Goal: Task Accomplishment & Management: Use online tool/utility

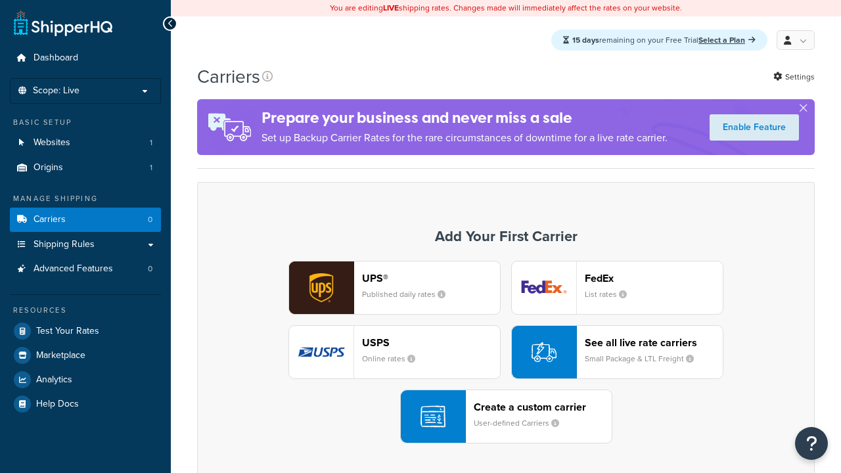
click at [506, 417] on div "Create a custom carrier User-defined Carriers" at bounding box center [543, 417] width 138 height 32
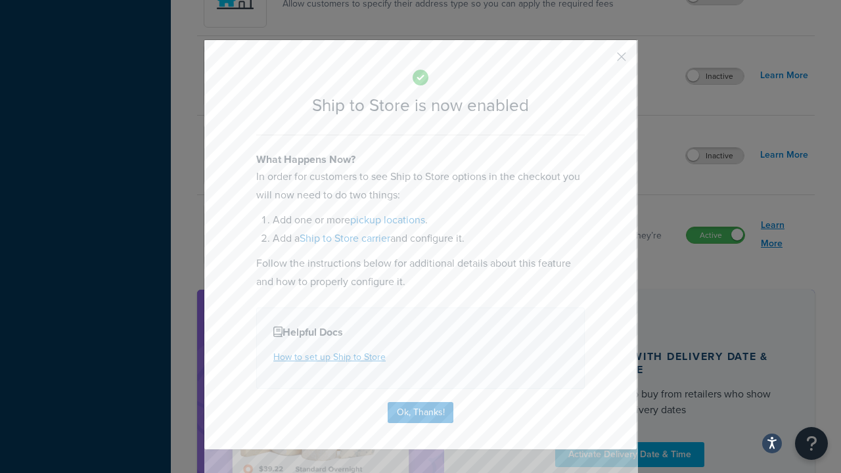
click at [420, 411] on button "Ok, Thanks!" at bounding box center [421, 412] width 66 height 21
click at [784, 235] on link "Learn More" at bounding box center [784, 234] width 47 height 37
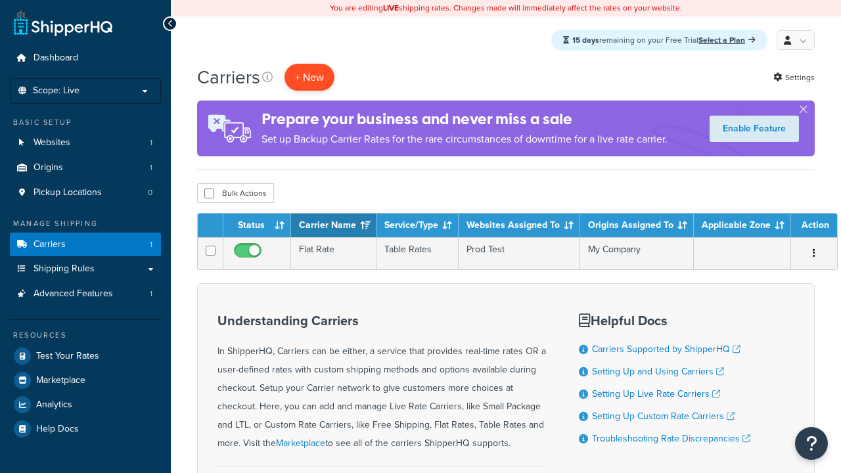
click at [309, 78] on button "+ New" at bounding box center [309, 77] width 50 height 27
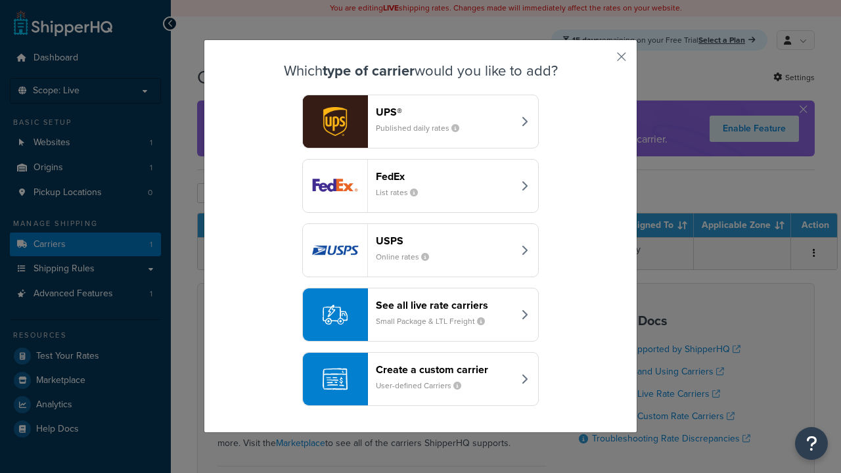
click at [420, 380] on div "Create a custom carrier User-defined Carriers" at bounding box center [444, 379] width 137 height 32
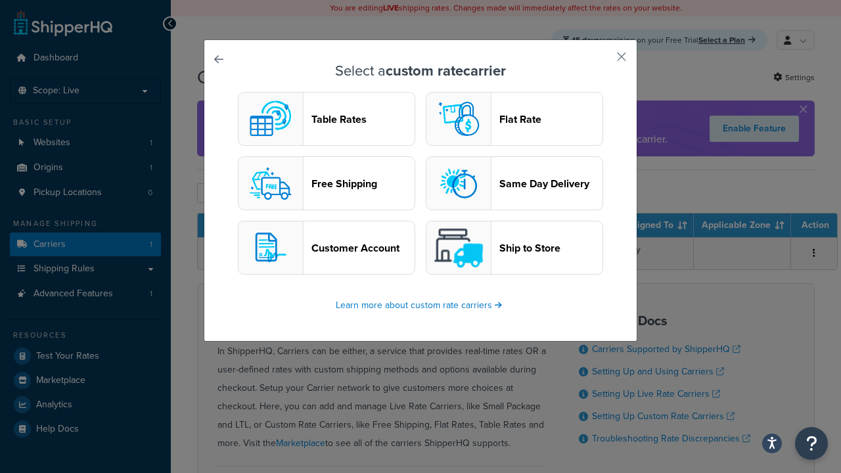
click at [514, 248] on header "Ship to Store" at bounding box center [550, 248] width 103 height 12
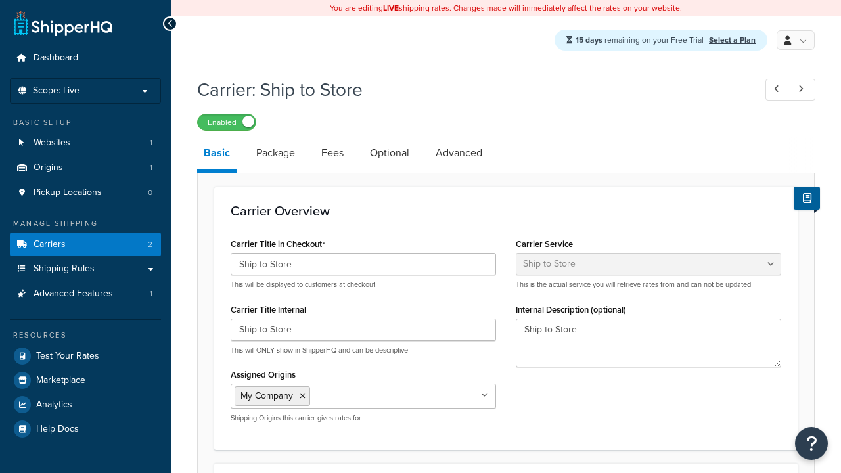
select select "shipToStore"
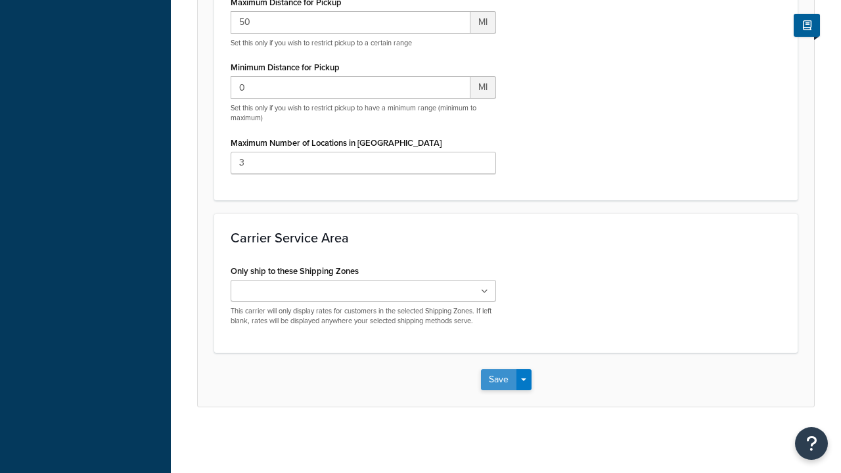
click at [498, 379] on button "Save" at bounding box center [498, 379] width 35 height 21
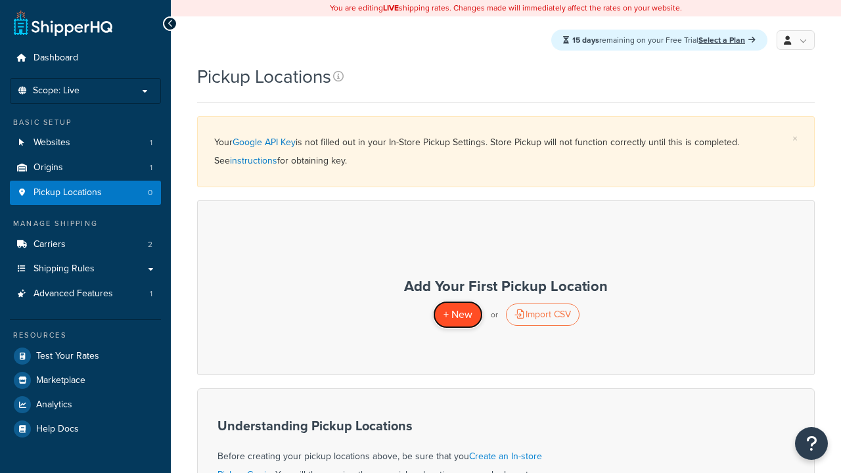
click at [457, 315] on span "+ New" at bounding box center [457, 314] width 29 height 15
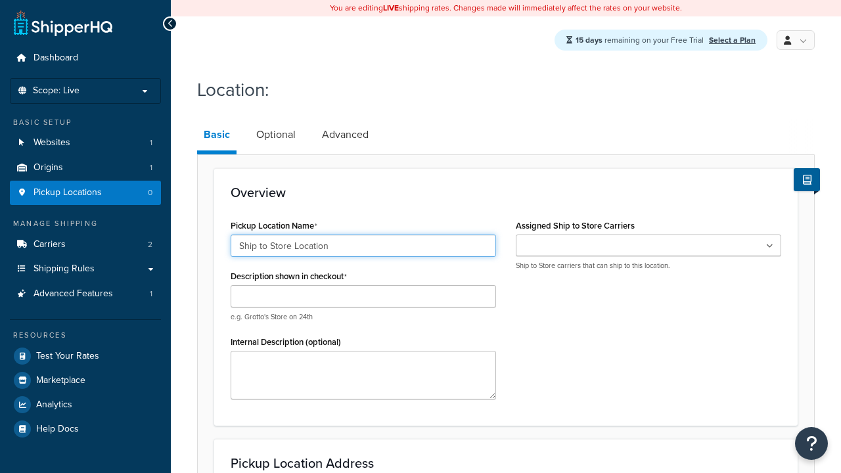
type input "Ship to Store Location"
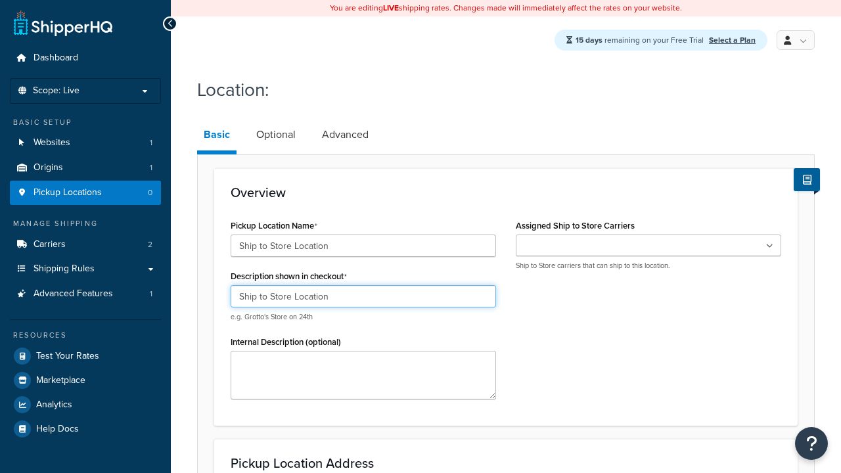
type input "Ship to Store Location"
click at [648, 246] on ul at bounding box center [648, 246] width 265 height 22
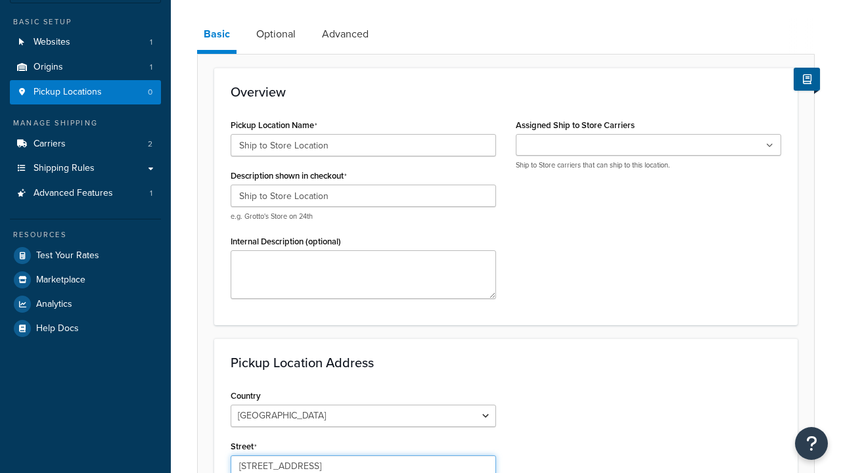
type input "2556 Bark Wood Road"
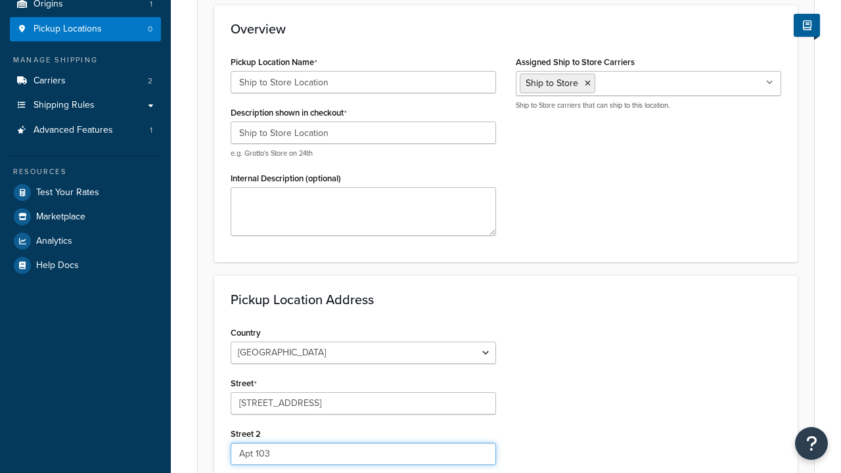
type input "Apt 103"
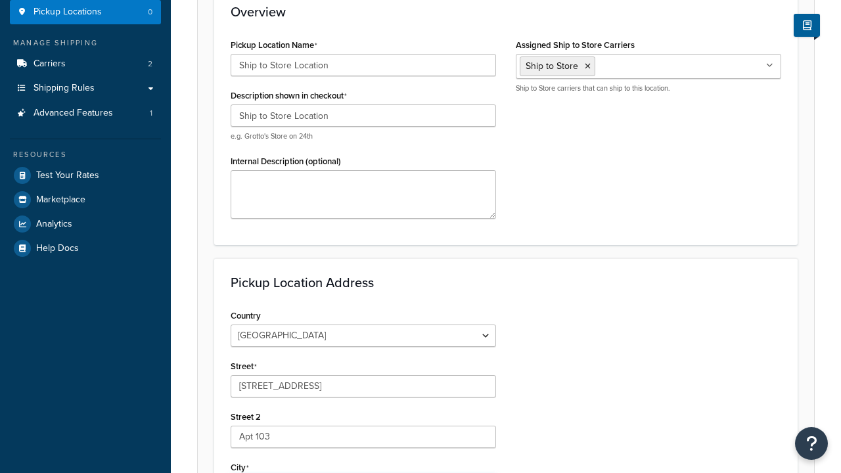
type input "Schaumburg"
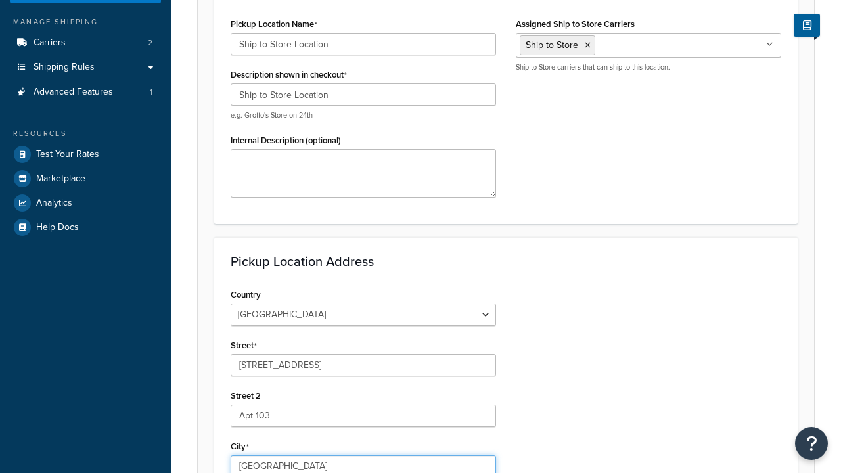
scroll to position [0, 0]
select select "13"
type input "Schaumburg"
type input "60173"
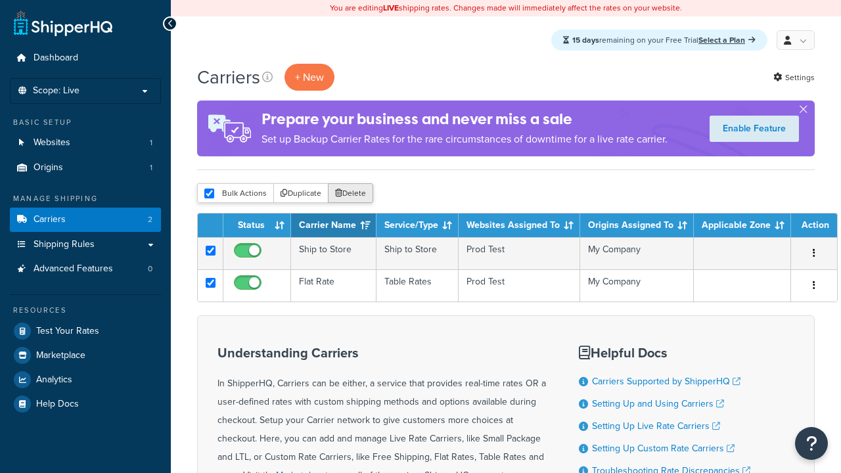
click at [349, 194] on button "Delete" at bounding box center [350, 193] width 45 height 20
